Goal: Task Accomplishment & Management: Manage account settings

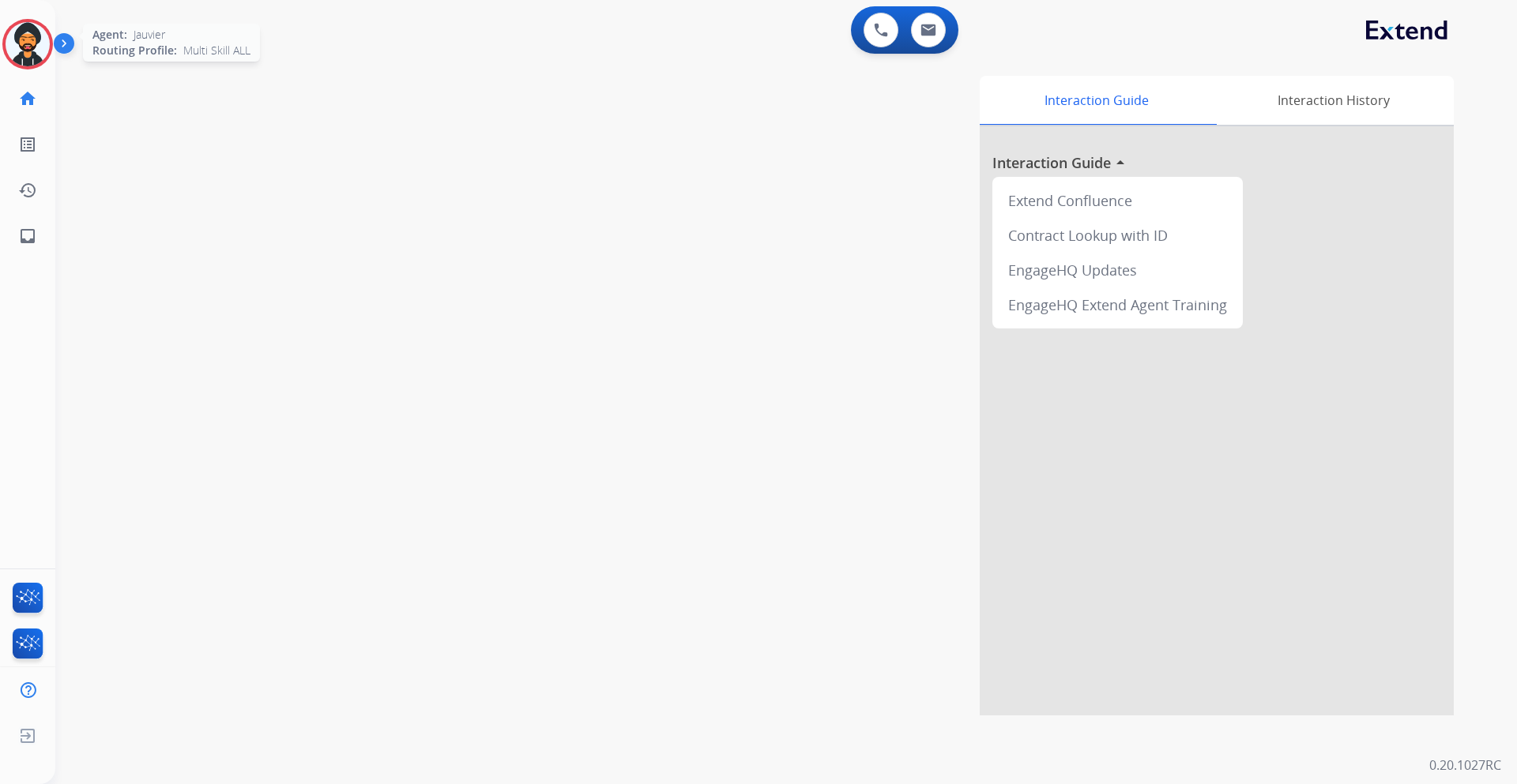
click at [23, 39] on img at bounding box center [28, 44] width 44 height 44
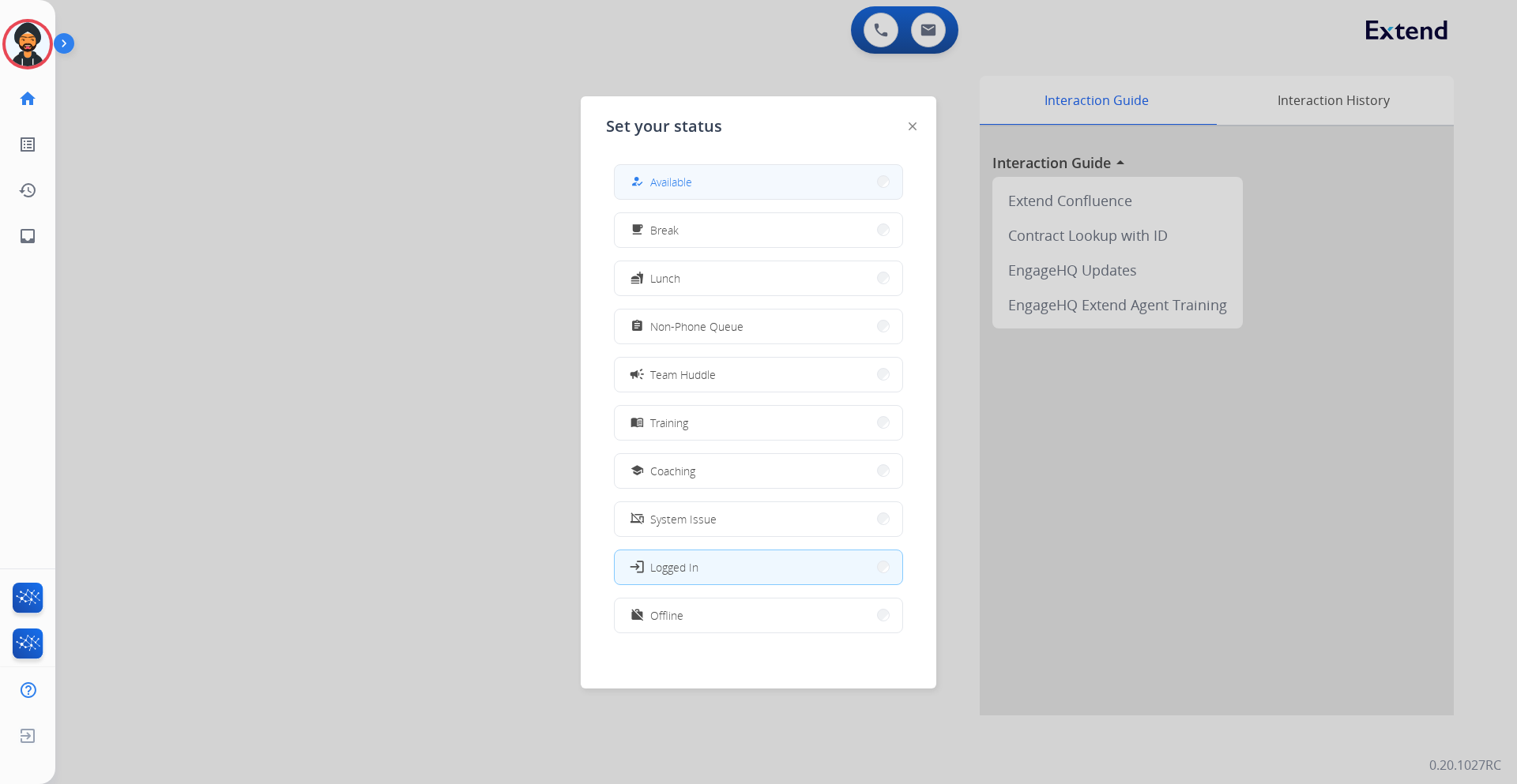
click at [649, 193] on button "how_to_reg Available" at bounding box center [758, 182] width 288 height 34
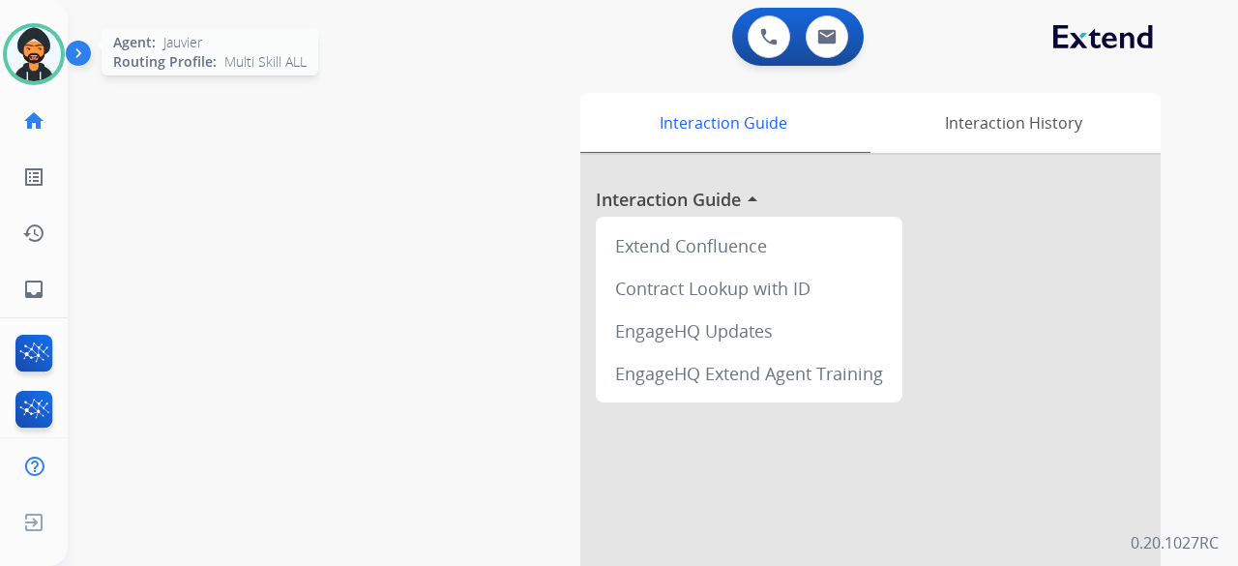
click at [44, 44] on img at bounding box center [34, 54] width 54 height 54
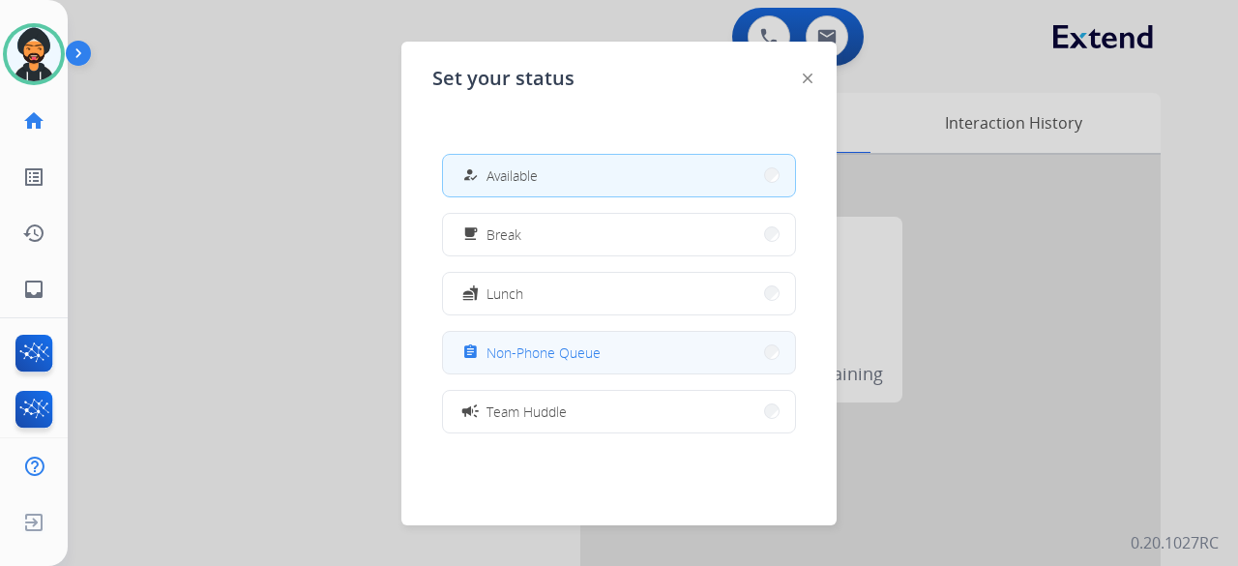
click at [603, 359] on button "assignment Non-Phone Queue" at bounding box center [619, 353] width 352 height 42
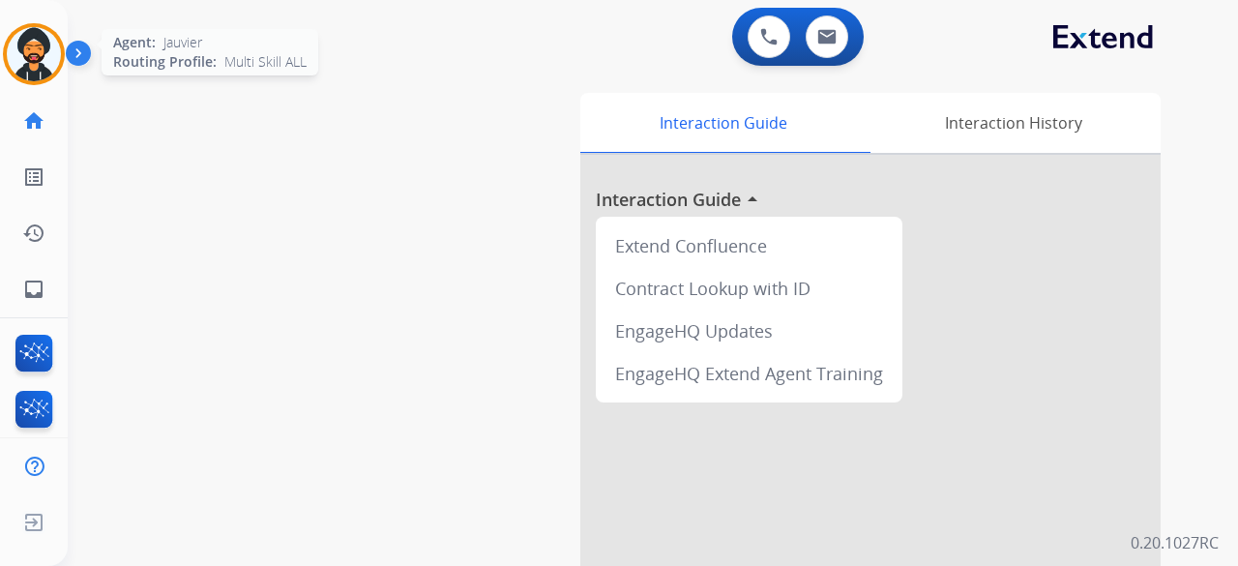
click at [35, 68] on img at bounding box center [34, 54] width 54 height 54
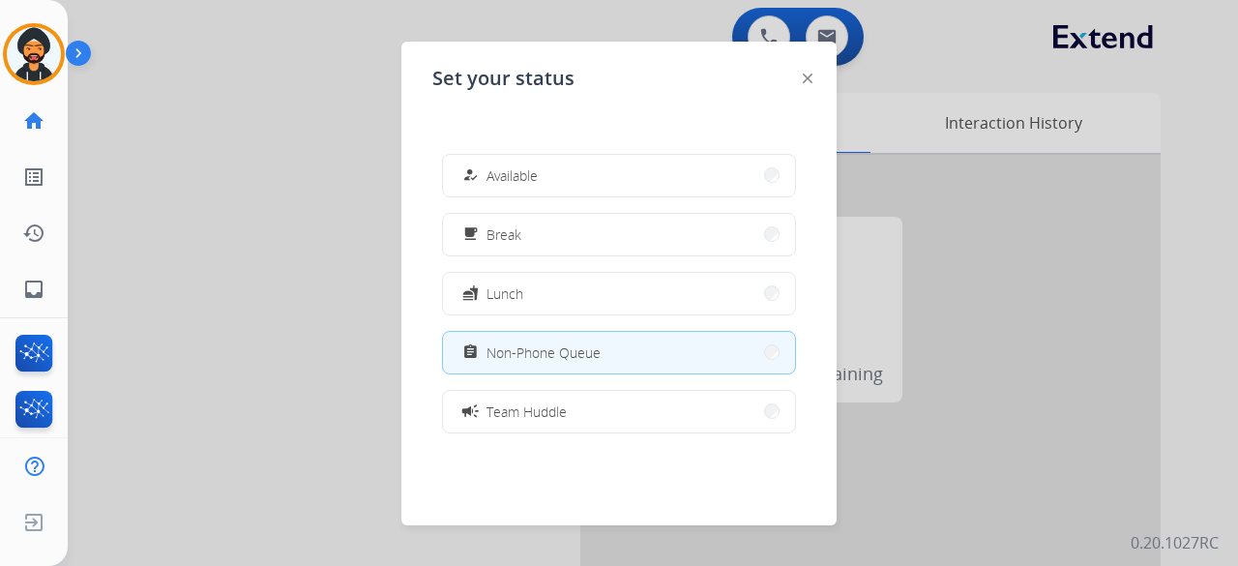
click at [529, 363] on div "assignment Non-Phone Queue" at bounding box center [529, 351] width 142 height 23
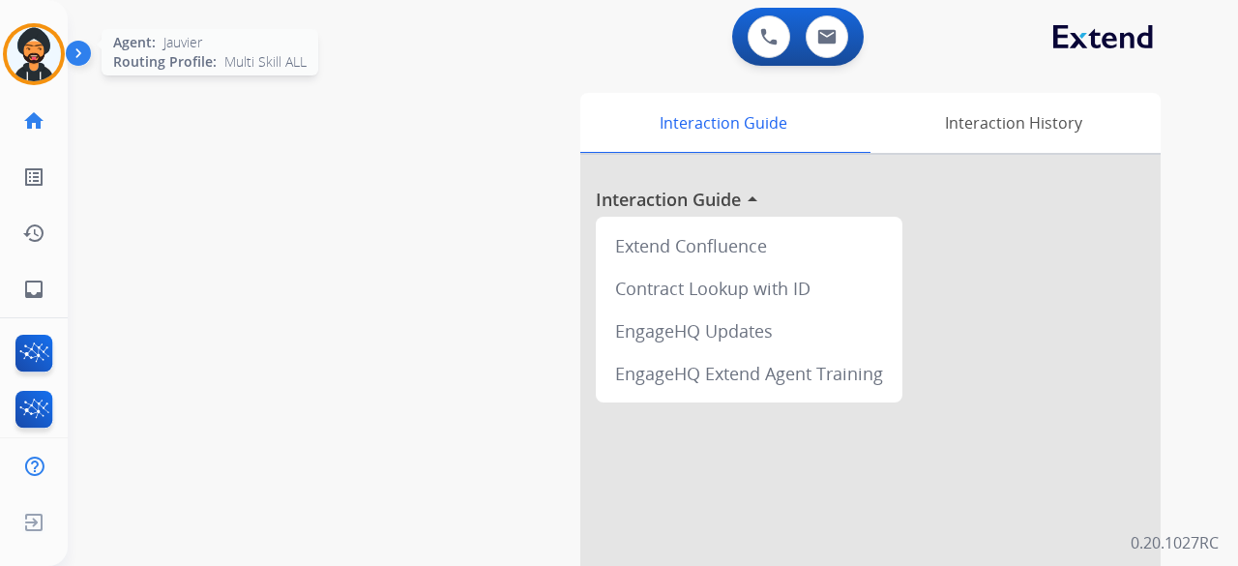
click at [48, 53] on img at bounding box center [34, 54] width 54 height 54
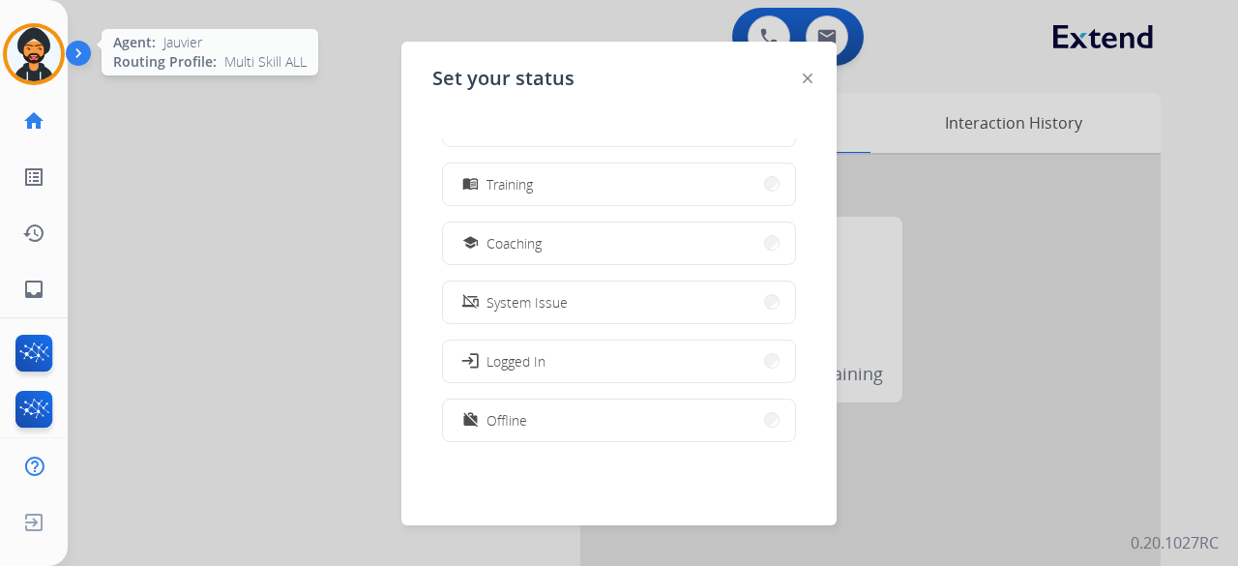
scroll to position [306, 0]
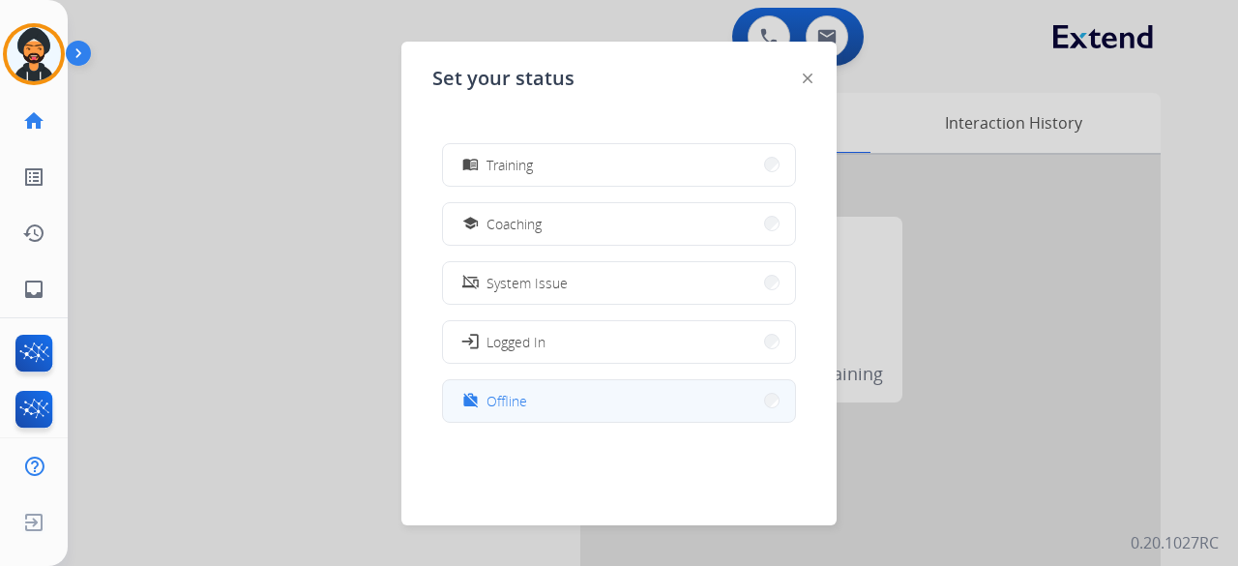
click at [553, 414] on button "work_off Offline" at bounding box center [619, 401] width 352 height 42
